Goal: Check status: Check status

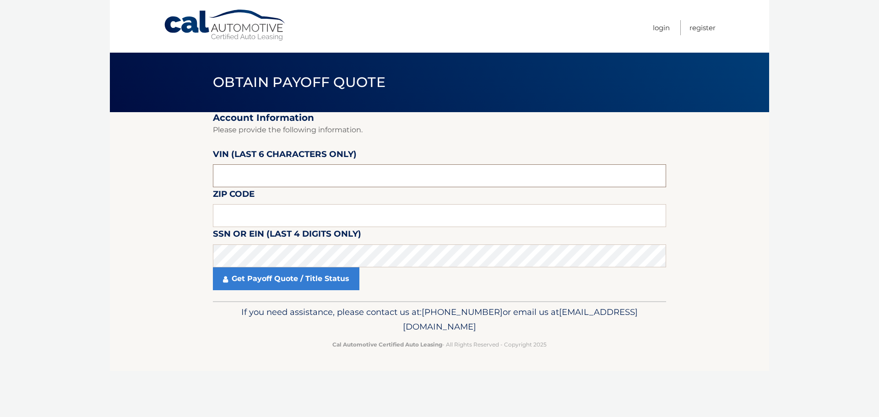
drag, startPoint x: 238, startPoint y: 174, endPoint x: 191, endPoint y: 172, distance: 46.7
click at [191, 172] on section "Account Information Please provide the following information. VIN (last 6 chara…" at bounding box center [439, 206] width 659 height 189
click at [216, 169] on input "text" at bounding box center [439, 175] width 453 height 23
type input "699200"
click button "For Originating Dealer" at bounding box center [0, 0] width 0 height 0
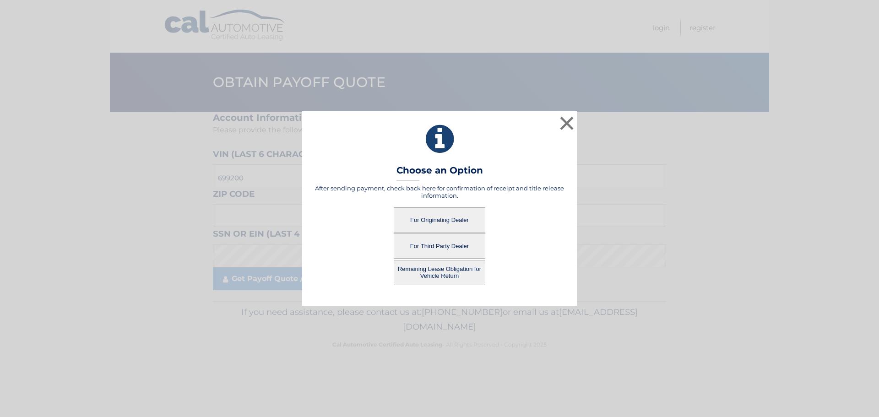
click at [460, 217] on button "For Originating Dealer" at bounding box center [440, 219] width 92 height 25
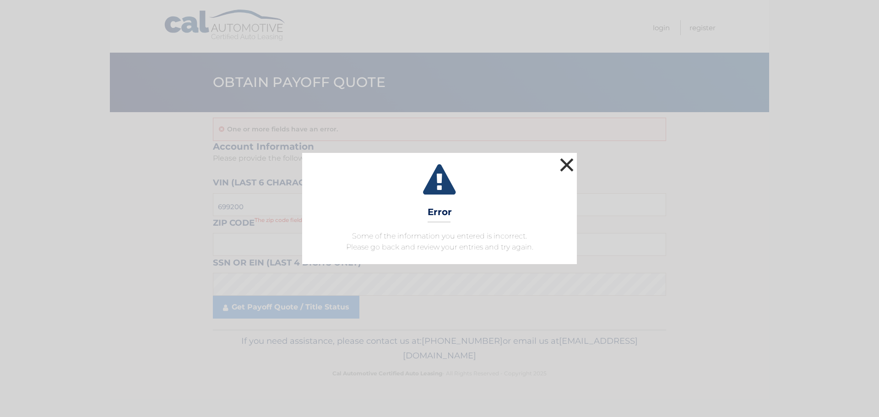
click at [570, 165] on button "×" at bounding box center [567, 165] width 18 height 18
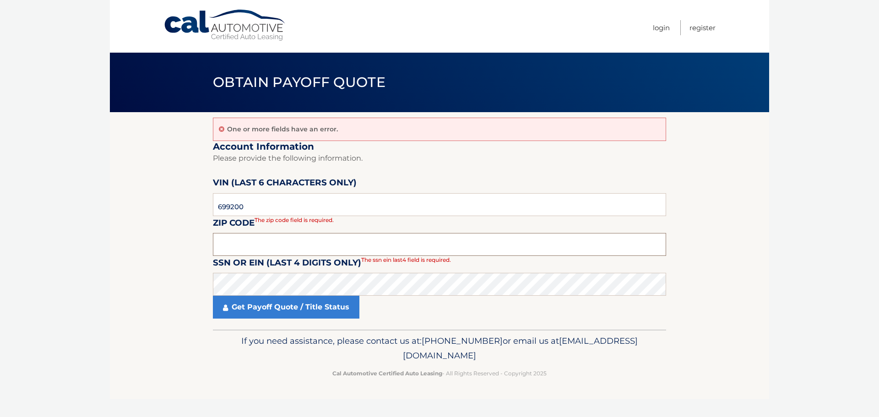
click at [223, 243] on input "text" at bounding box center [439, 244] width 453 height 23
click at [225, 248] on input "text" at bounding box center [439, 244] width 453 height 23
type input "10607"
click button "For Originating Dealer" at bounding box center [0, 0] width 0 height 0
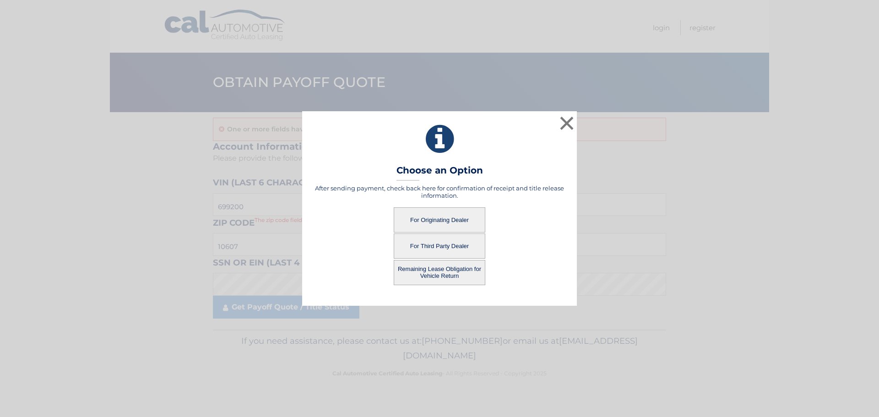
click at [411, 219] on button "For Originating Dealer" at bounding box center [440, 219] width 92 height 25
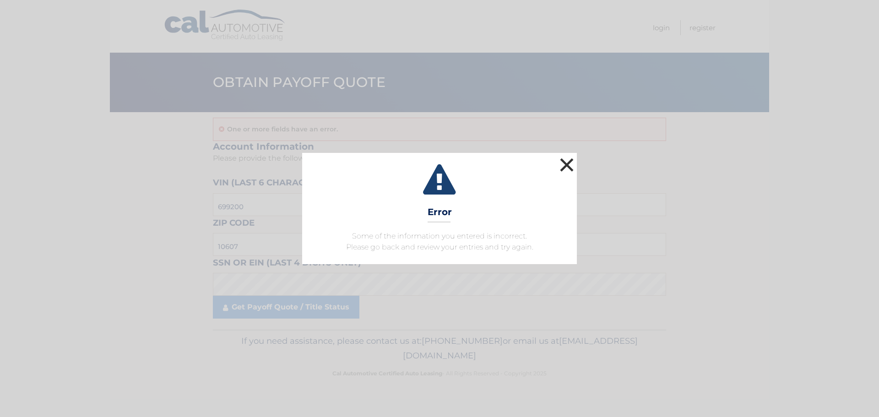
click at [574, 159] on button "×" at bounding box center [567, 165] width 18 height 18
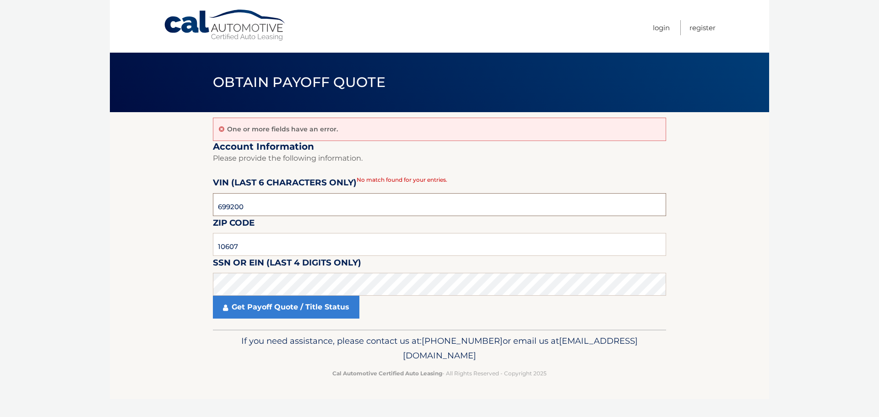
drag, startPoint x: 256, startPoint y: 208, endPoint x: 142, endPoint y: 193, distance: 114.1
click at [142, 193] on section "One or more fields have an error. Account Information Please provide the follow…" at bounding box center [439, 221] width 659 height 218
type input "699200"
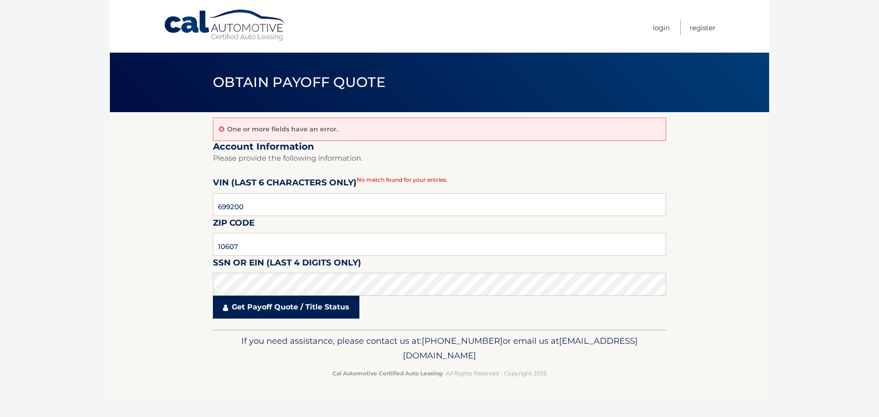
click at [276, 308] on link "Get Payoff Quote / Title Status" at bounding box center [286, 307] width 147 height 23
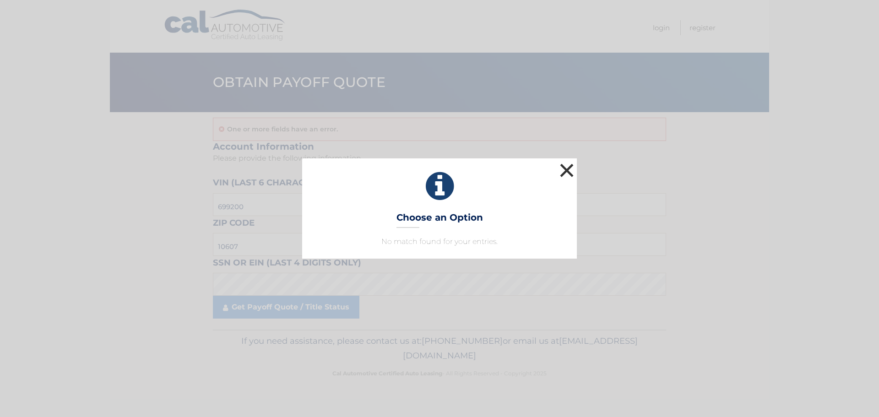
click at [560, 171] on button "×" at bounding box center [567, 170] width 18 height 18
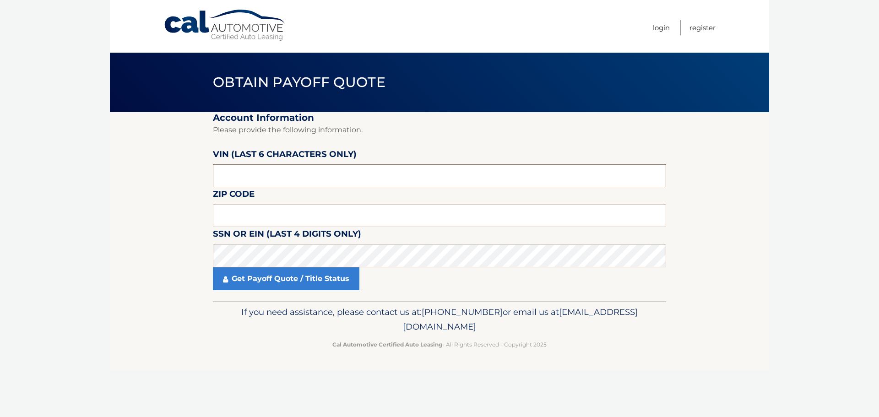
click at [221, 167] on input "text" at bounding box center [439, 175] width 453 height 23
drag, startPoint x: 237, startPoint y: 172, endPoint x: 162, endPoint y: 165, distance: 75.8
click at [162, 165] on section "Account Information Please provide the following information. VIN (last 6 chara…" at bounding box center [439, 206] width 659 height 189
type input "699200"
click at [231, 218] on input "text" at bounding box center [439, 215] width 453 height 23
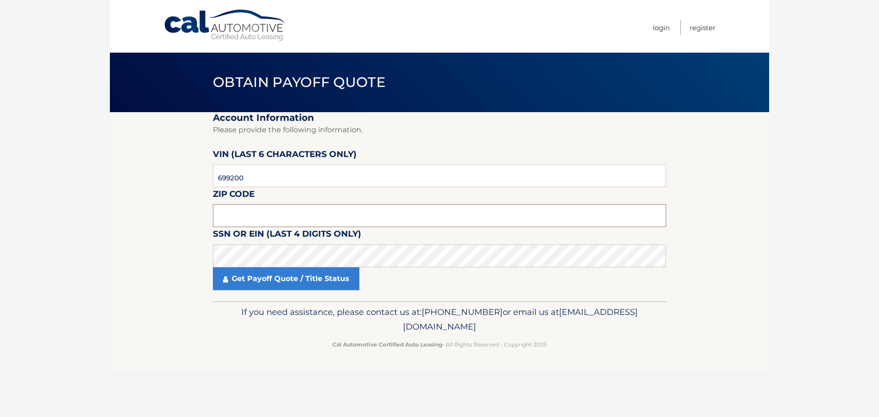
click at [220, 215] on input "text" at bounding box center [439, 215] width 453 height 23
type input "10607"
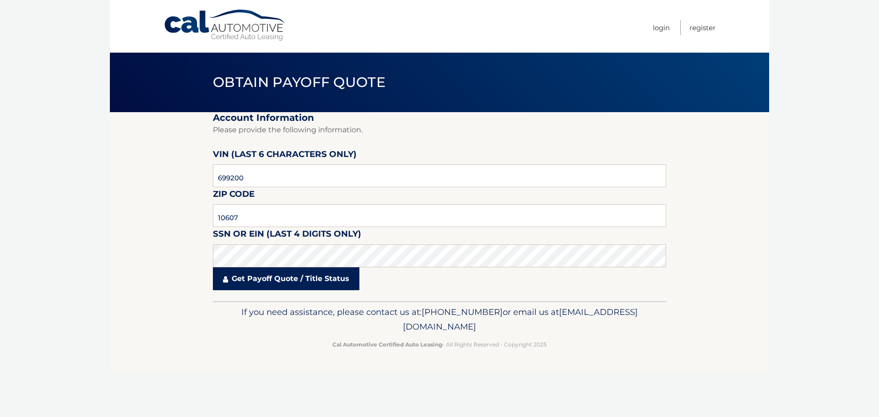
click at [256, 280] on link "Get Payoff Quote / Title Status" at bounding box center [286, 278] width 147 height 23
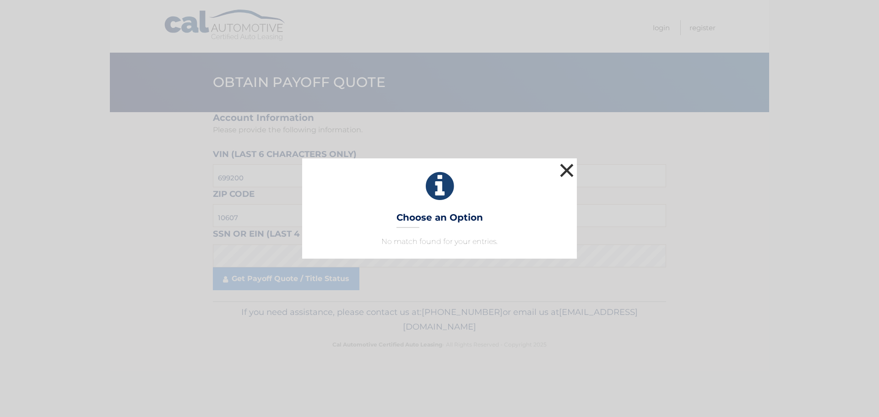
click at [571, 165] on button "×" at bounding box center [567, 170] width 18 height 18
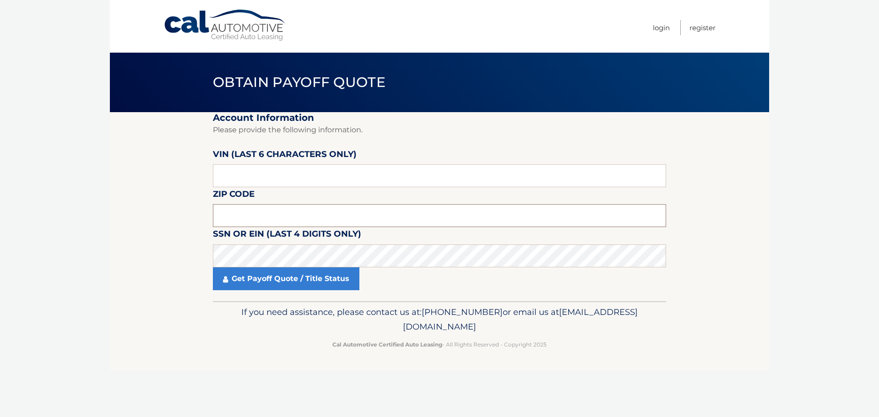
click at [219, 213] on input "text" at bounding box center [439, 215] width 453 height 23
type input "10607"
click at [216, 176] on input "text" at bounding box center [439, 175] width 453 height 23
type input "699200"
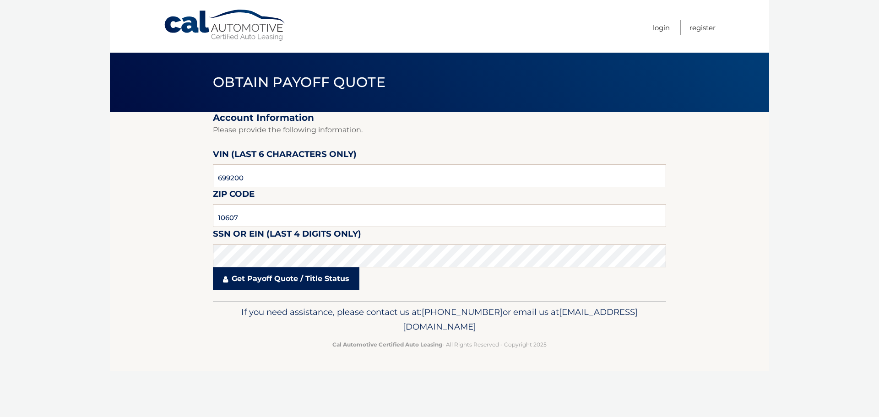
click at [329, 284] on link "Get Payoff Quote / Title Status" at bounding box center [286, 278] width 147 height 23
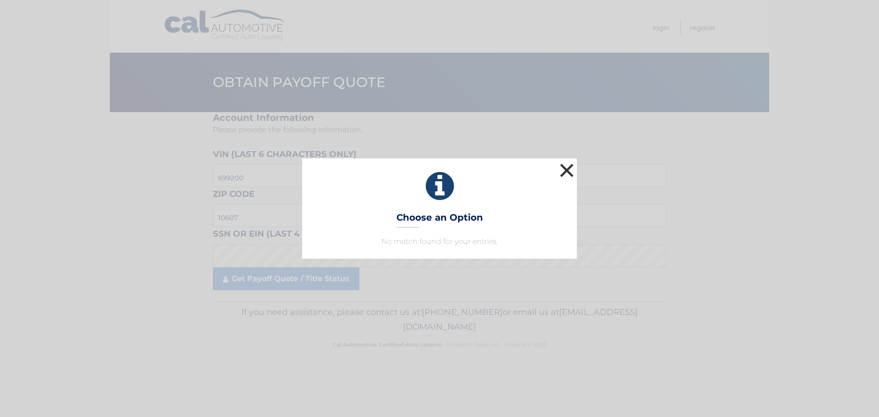
click at [565, 167] on button "×" at bounding box center [567, 170] width 18 height 18
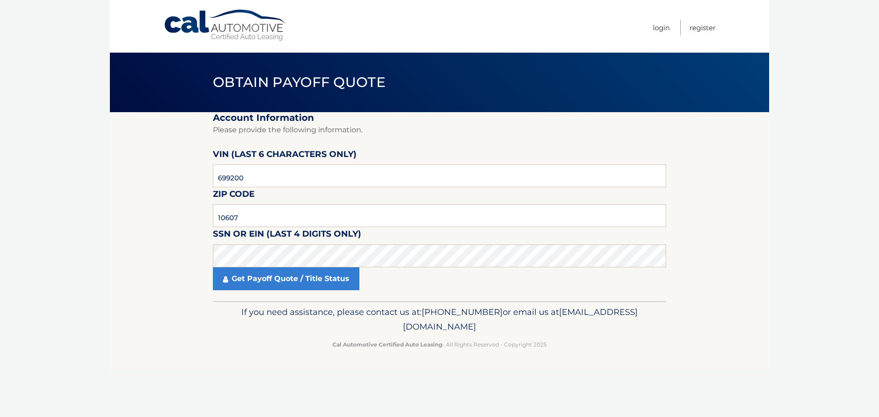
click at [770, 323] on body "Cal Automotive Menu Login Register Obtain Payoff Quote" at bounding box center [439, 208] width 879 height 417
drag, startPoint x: 56, startPoint y: 99, endPoint x: 197, endPoint y: 44, distance: 151.7
click at [56, 99] on body "Cal Automotive Menu Login Register Obtain Payoff Quote" at bounding box center [439, 208] width 879 height 417
